Goal: Check status: Check status

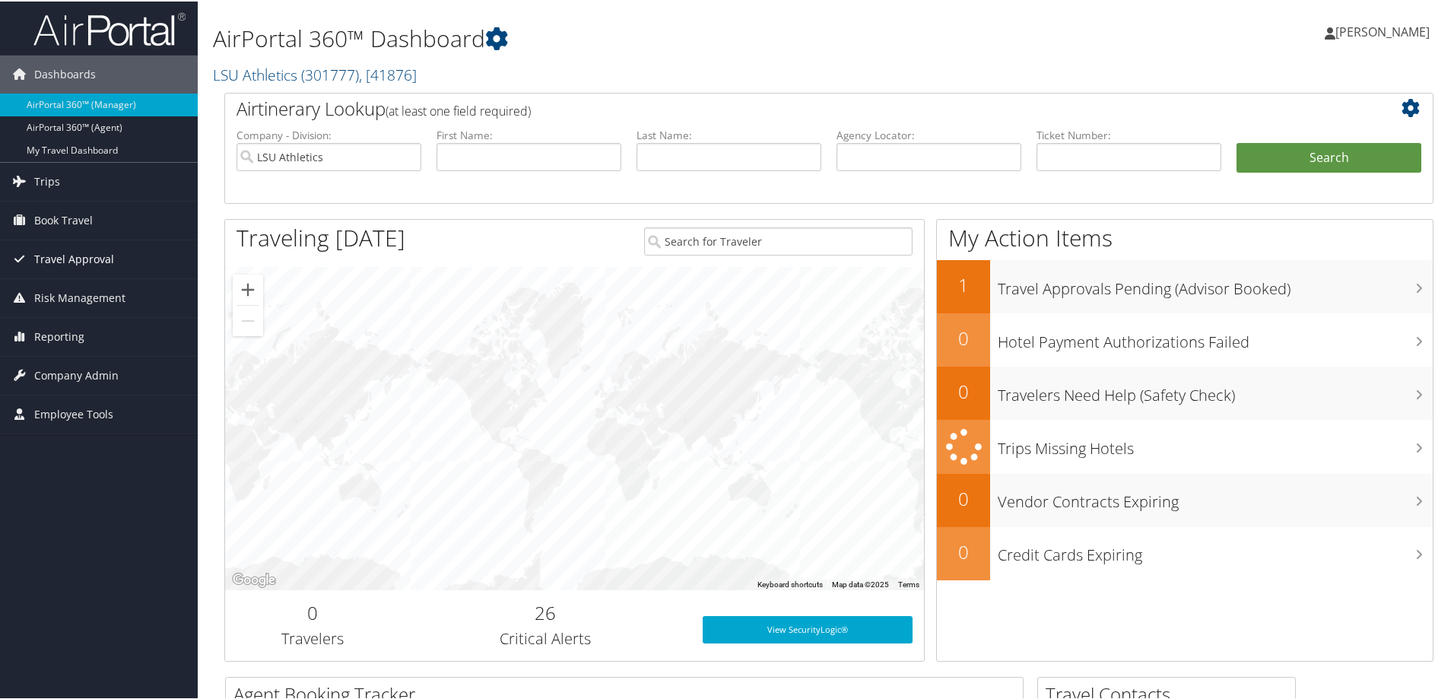
click at [73, 256] on span "Travel Approval" at bounding box center [74, 258] width 80 height 38
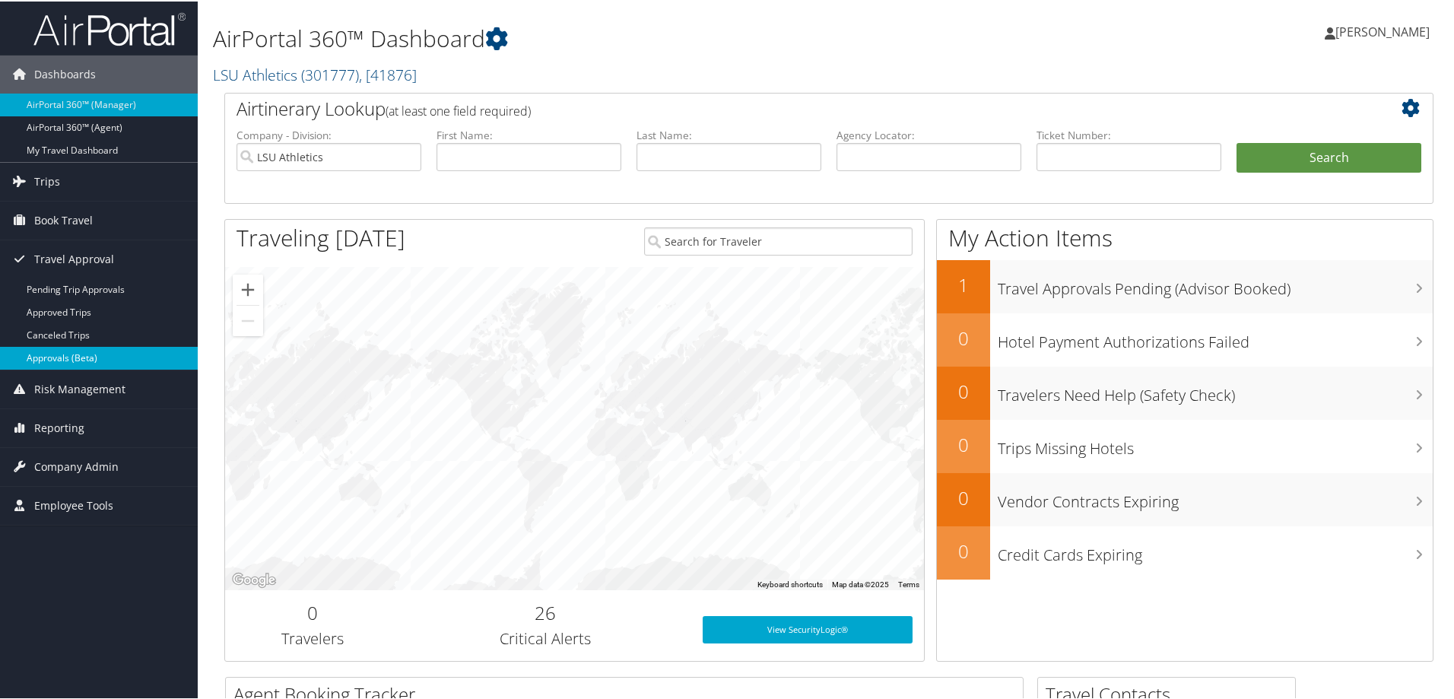
click at [94, 352] on link "Approvals (Beta)" at bounding box center [99, 356] width 198 height 23
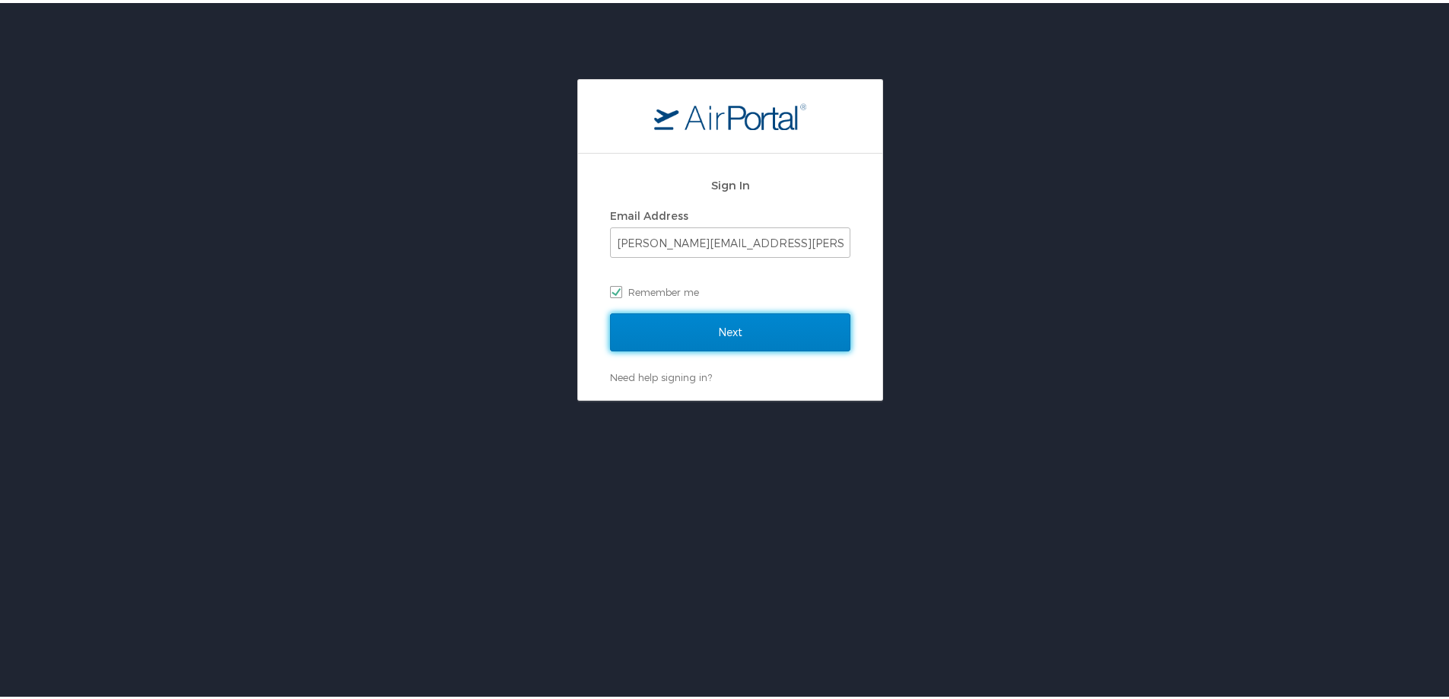
click at [682, 328] on input "Next" at bounding box center [730, 329] width 240 height 38
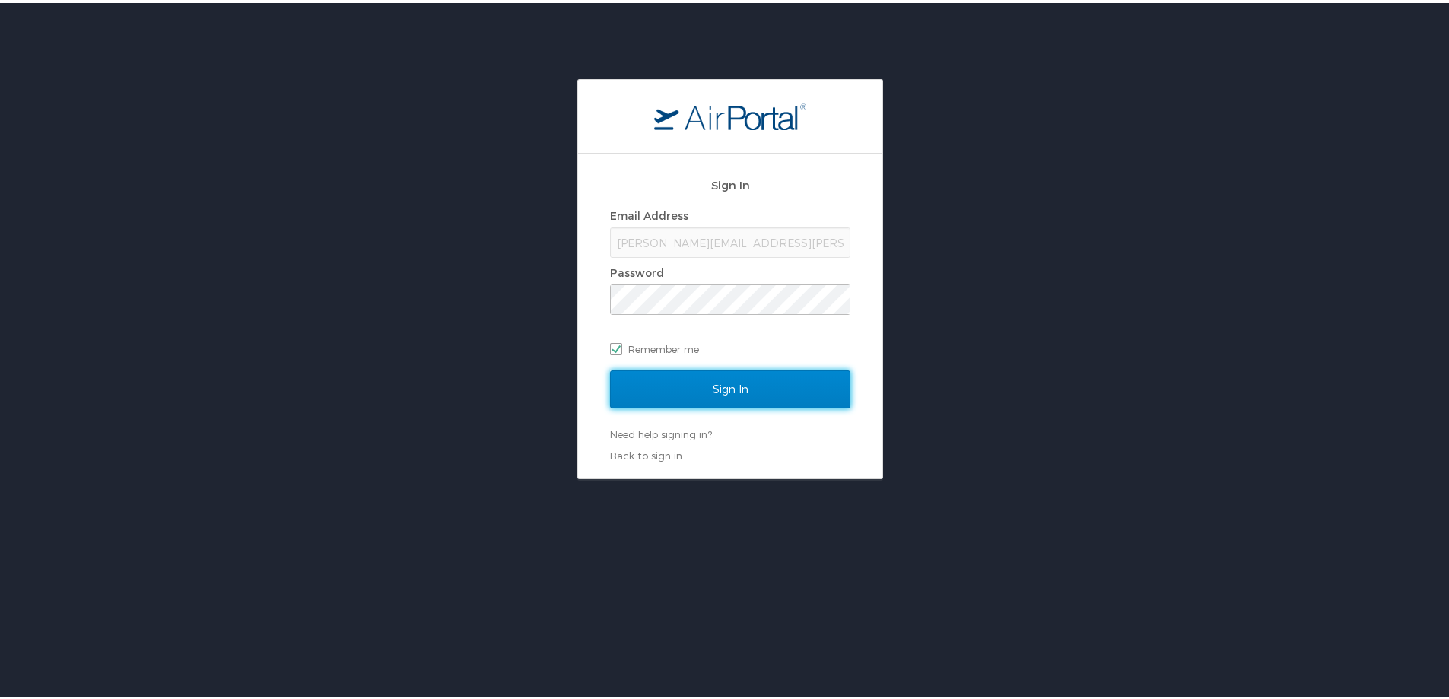
click at [697, 389] on input "Sign In" at bounding box center [730, 386] width 240 height 38
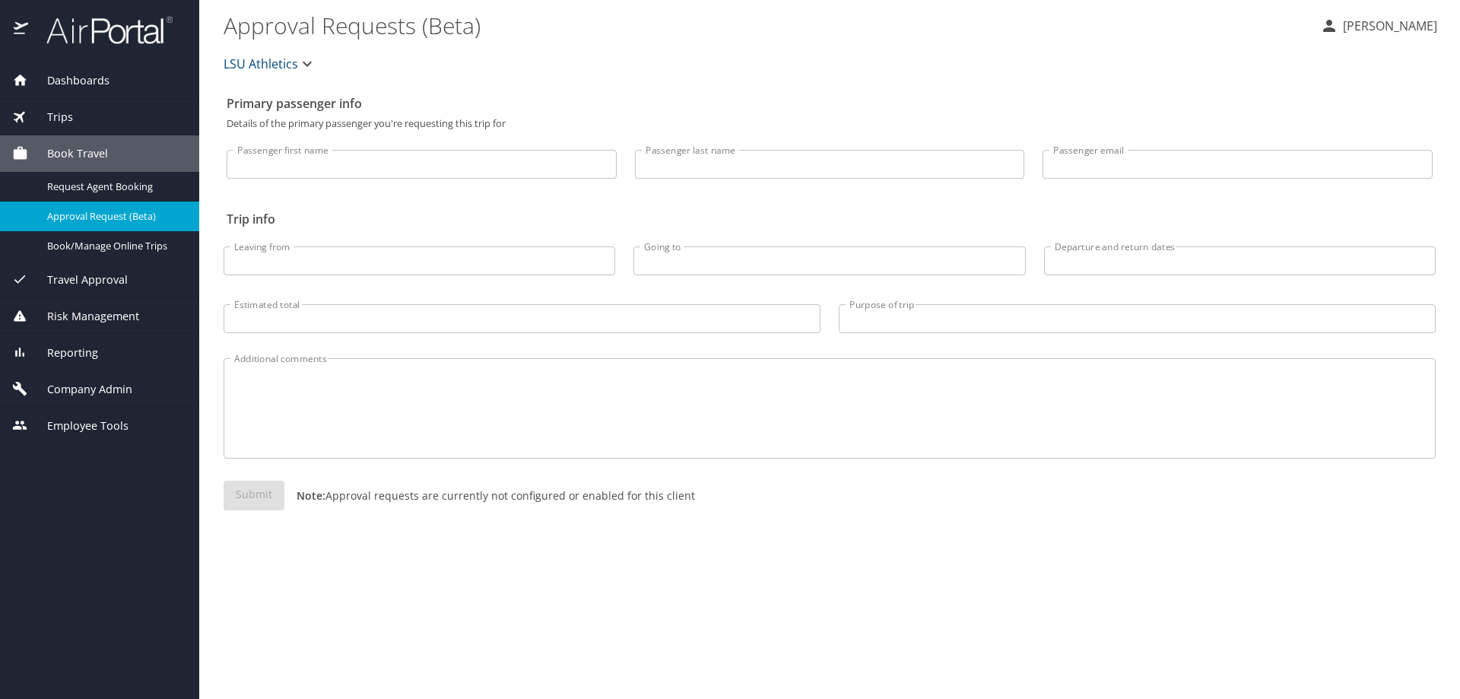
click at [97, 281] on span "Travel Approval" at bounding box center [78, 279] width 100 height 17
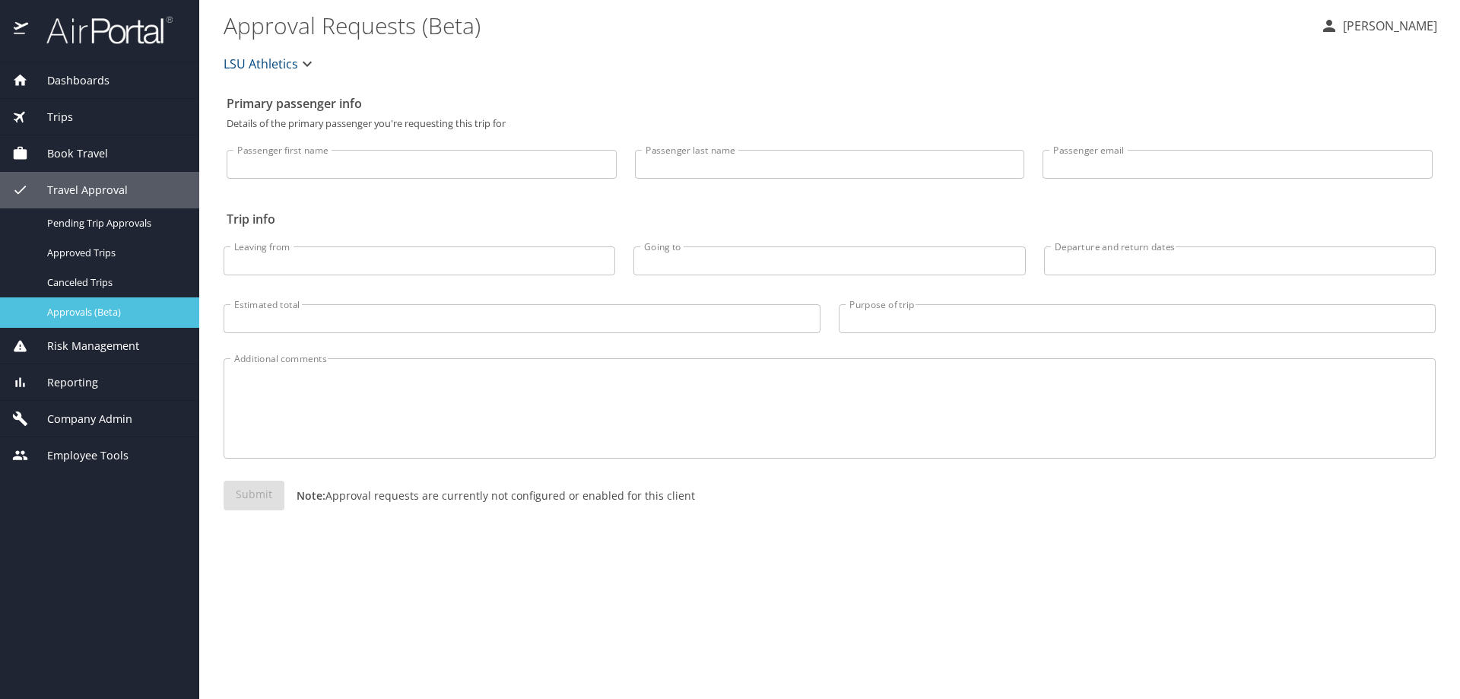
click at [97, 310] on span "Approvals (Beta)" at bounding box center [114, 312] width 134 height 14
